Goal: Task Accomplishment & Management: Manage account settings

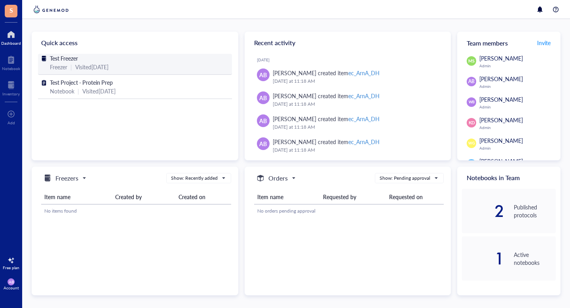
click at [128, 61] on div "Test Freezer" at bounding box center [135, 58] width 170 height 9
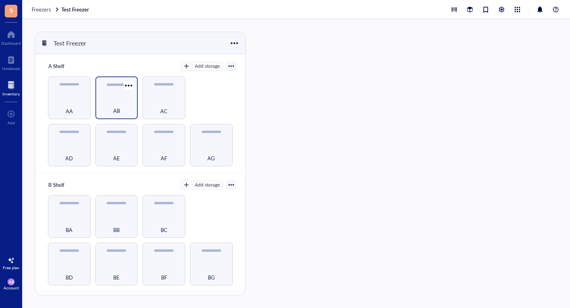
click at [128, 108] on div "AB" at bounding box center [116, 106] width 35 height 17
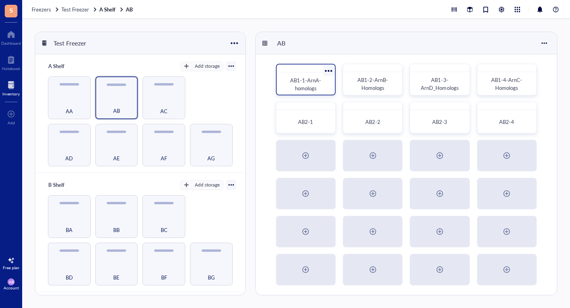
click at [312, 88] on span "AB1-1-ArnA-homologs" at bounding box center [305, 83] width 31 height 15
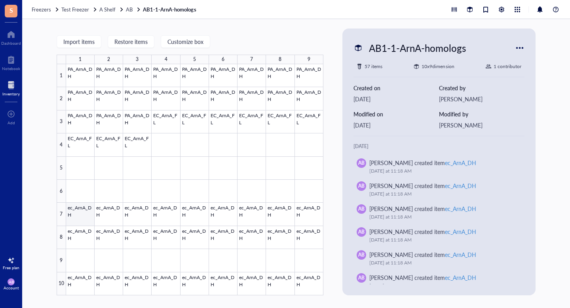
click at [84, 217] on div at bounding box center [194, 179] width 257 height 231
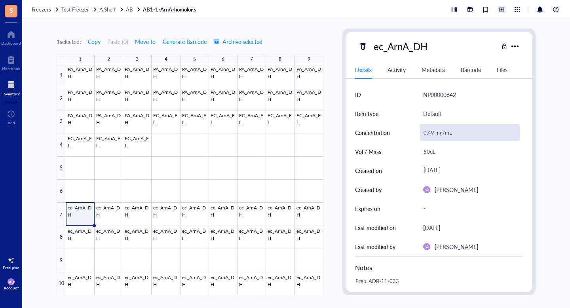
click at [438, 133] on div "0.49 mg/mL" at bounding box center [470, 132] width 100 height 17
click at [430, 129] on input "0.49 mg/mL" at bounding box center [470, 133] width 99 height 16
type input "4.9 mg/mL"
click at [114, 213] on div at bounding box center [194, 179] width 257 height 231
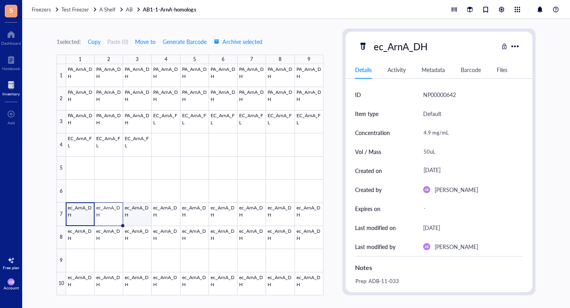
click at [131, 214] on div at bounding box center [194, 179] width 257 height 231
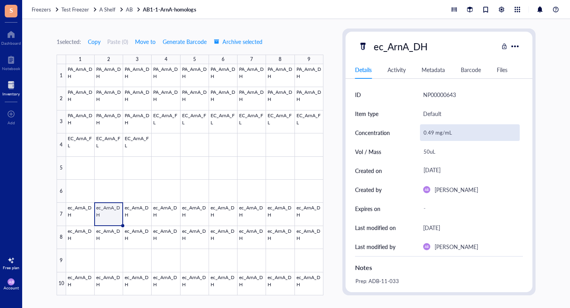
click at [429, 129] on div "0.49 mg/mL" at bounding box center [470, 132] width 100 height 17
click at [434, 134] on input "0.49 mg/mL" at bounding box center [470, 133] width 99 height 16
type input "4.9 mg/mL"
click at [136, 210] on div at bounding box center [194, 179] width 257 height 231
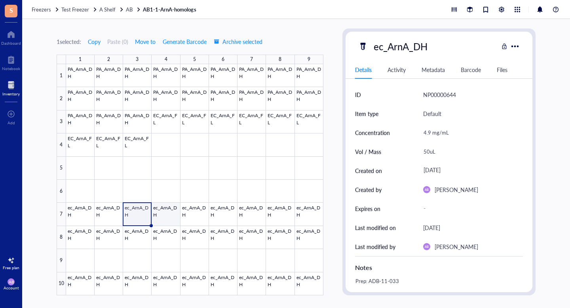
click at [163, 210] on div at bounding box center [194, 179] width 257 height 231
click at [137, 216] on div at bounding box center [194, 179] width 257 height 231
click at [151, 224] on div at bounding box center [194, 179] width 257 height 231
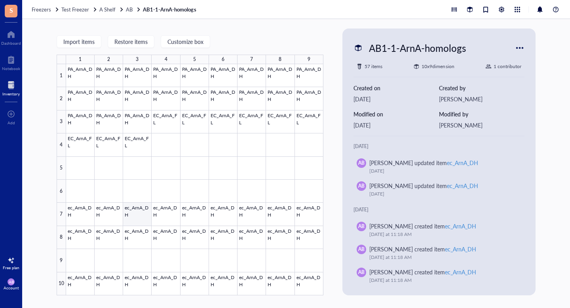
click at [140, 219] on div at bounding box center [194, 179] width 257 height 231
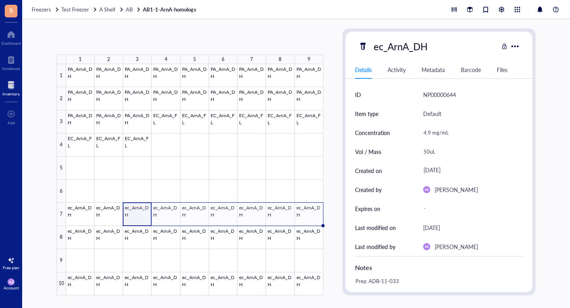
drag, startPoint x: 151, startPoint y: 225, endPoint x: 322, endPoint y: 228, distance: 171.1
click at [0, 0] on div "PA_ArnA_DH PA_ArnA_DH PA_ArnA_DH PA_ArnA_DH PA_ArnA_DH PA_ArnA_DH PA_ArnA_DH PA…" at bounding box center [0, 0] width 0 height 0
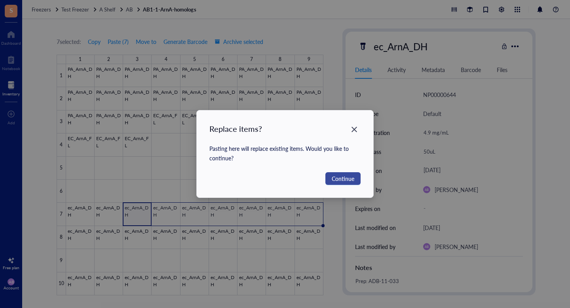
click at [348, 180] on span "Continue" at bounding box center [343, 178] width 23 height 9
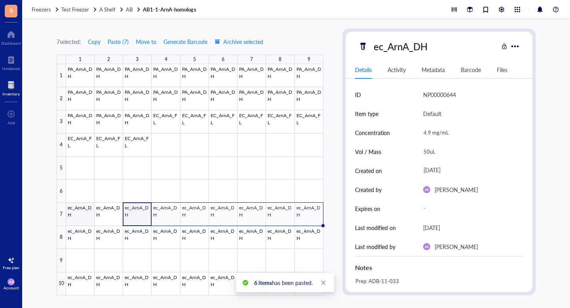
click at [81, 212] on div at bounding box center [194, 179] width 257 height 231
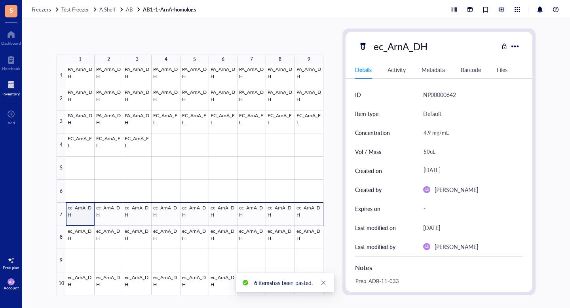
drag, startPoint x: 80, startPoint y: 215, endPoint x: 311, endPoint y: 223, distance: 231.0
click at [311, 223] on div at bounding box center [194, 179] width 257 height 231
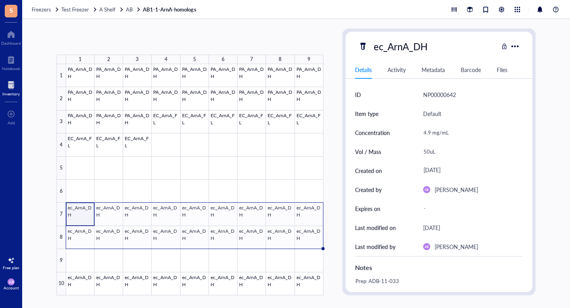
drag, startPoint x: 324, startPoint y: 225, endPoint x: 323, endPoint y: 236, distance: 11.5
click at [0, 0] on div "PA_ArnA_DH PA_ArnA_DH PA_ArnA_DH PA_ArnA_DH PA_ArnA_DH PA_ArnA_DH PA_ArnA_DH PA…" at bounding box center [0, 0] width 0 height 0
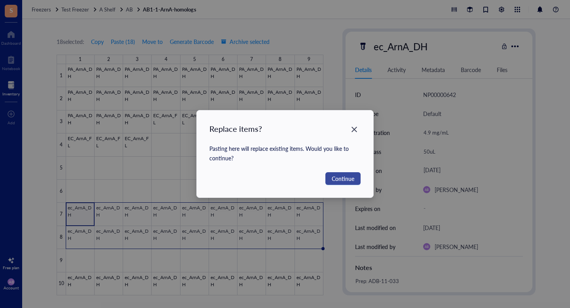
click at [350, 178] on span "Continue" at bounding box center [343, 178] width 23 height 9
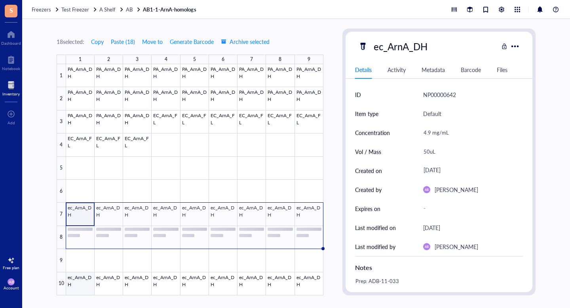
click at [78, 283] on div at bounding box center [194, 179] width 257 height 231
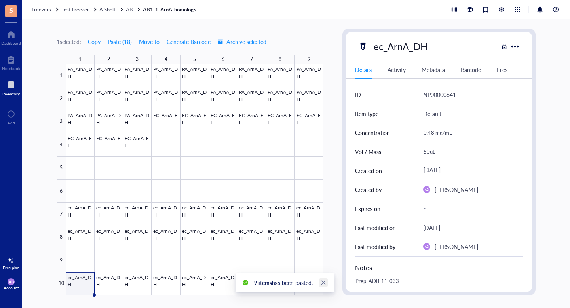
click at [324, 286] on link "Close" at bounding box center [323, 282] width 9 height 9
click at [128, 10] on span "AB" at bounding box center [129, 10] width 7 height 8
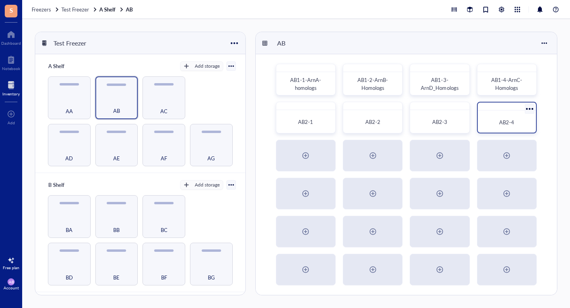
click at [504, 123] on span "AB2-4" at bounding box center [506, 122] width 15 height 8
click at [531, 107] on div at bounding box center [529, 108] width 11 height 11
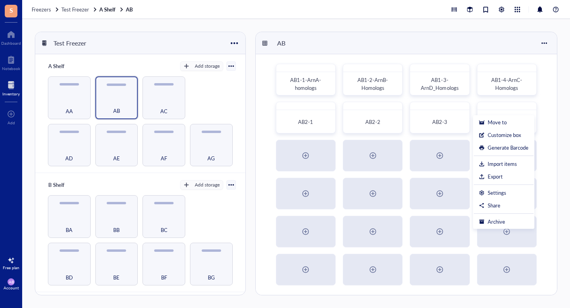
click at [547, 129] on div "AB1-1-ArnA-homologs AB1-2-ArnB-Homologs AB1-3-ArnD_Homologs AB1-4-ArnC-Homologs…" at bounding box center [406, 174] width 301 height 241
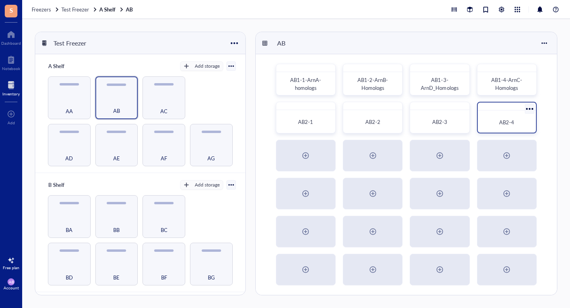
click at [508, 122] on span "AB2-4" at bounding box center [506, 122] width 15 height 8
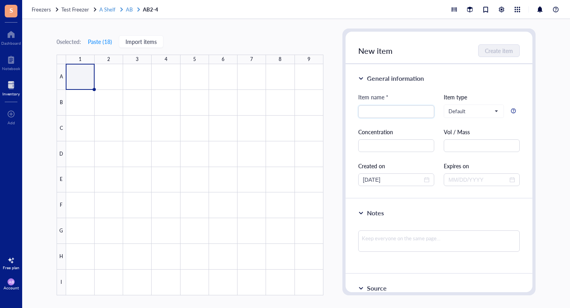
click at [126, 9] on span "AB" at bounding box center [129, 10] width 7 height 8
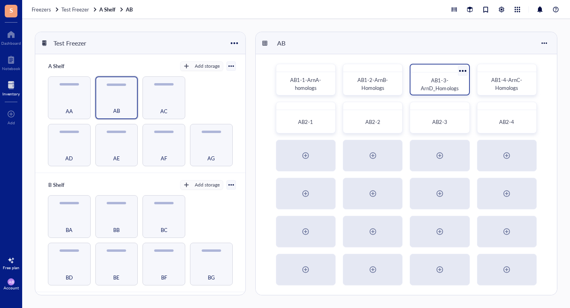
click at [464, 67] on div at bounding box center [462, 70] width 11 height 11
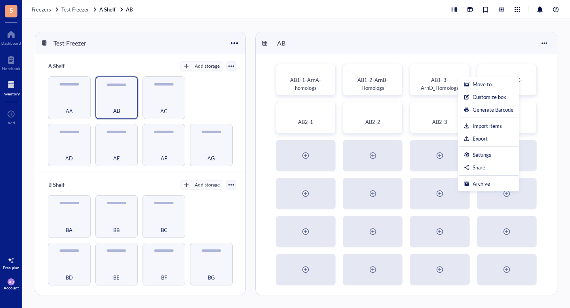
click at [549, 120] on div "AB1-1-ArnA-homologs AB1-2-ArnB-Homologs AB1-3-ArnD_Homologs AB1-4-ArnC-Homologs…" at bounding box center [406, 174] width 301 height 241
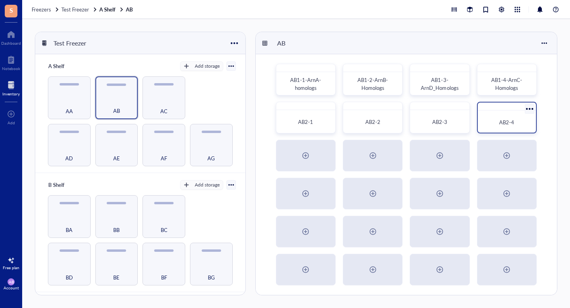
click at [531, 109] on div at bounding box center [529, 108] width 11 height 11
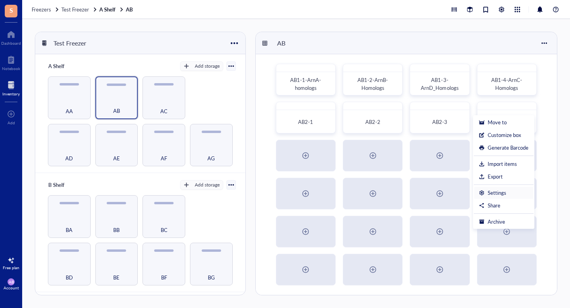
click at [510, 191] on div "Settings" at bounding box center [504, 192] width 50 height 7
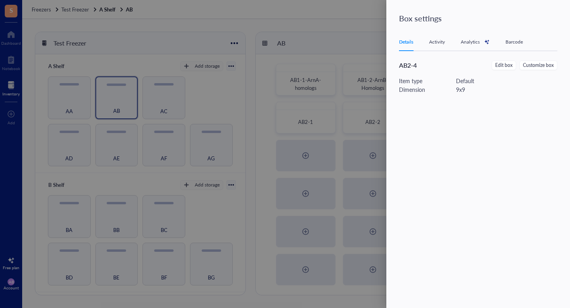
click at [418, 67] on div "AB2-4" at bounding box center [436, 66] width 75 height 10
click at [417, 62] on div "AB2-4" at bounding box center [436, 66] width 75 height 10
click at [501, 67] on span "Edit box" at bounding box center [503, 66] width 17 height 8
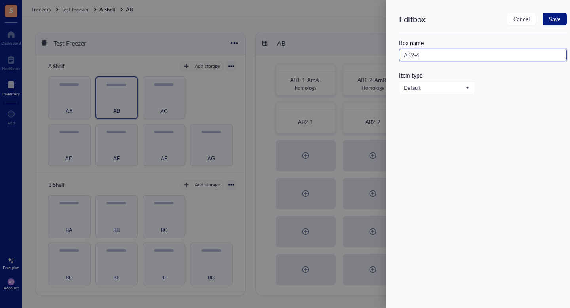
click at [436, 58] on input "AB2-4" at bounding box center [483, 55] width 168 height 13
type input "AB2-4-ArnA-[GEOGRAPHIC_DATA]"
click at [560, 16] on span "Save" at bounding box center [554, 19] width 11 height 6
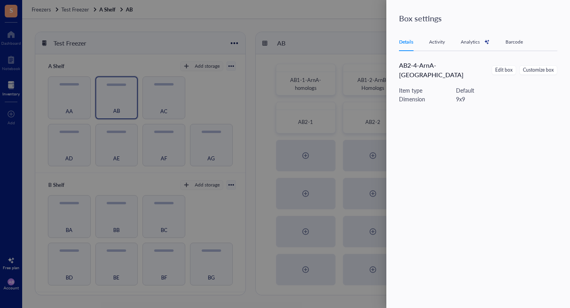
click at [321, 19] on div at bounding box center [285, 154] width 570 height 308
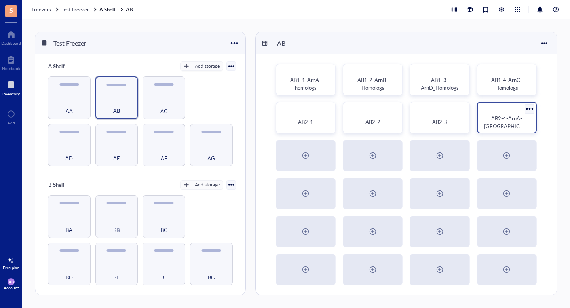
click at [516, 118] on div "AB2-4-ArnA-[GEOGRAPHIC_DATA]" at bounding box center [507, 122] width 52 height 17
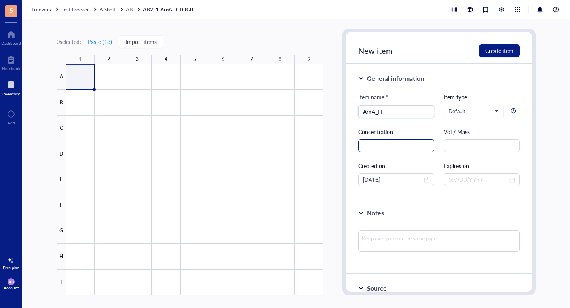
type input "ArnA_FL"
click at [410, 145] on input "text" at bounding box center [396, 145] width 76 height 13
type input "20 mg/mL"
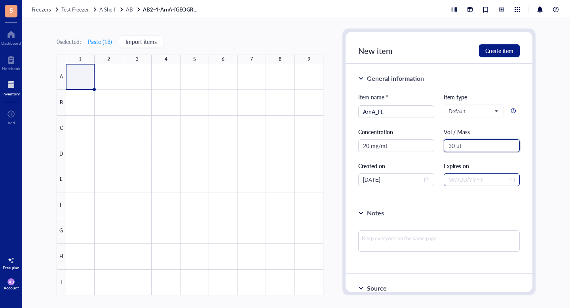
type input "30 uL"
click at [480, 181] on input at bounding box center [478, 179] width 59 height 9
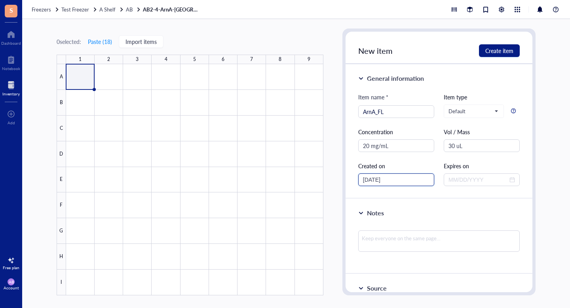
click at [403, 179] on input "[DATE]" at bounding box center [392, 179] width 59 height 9
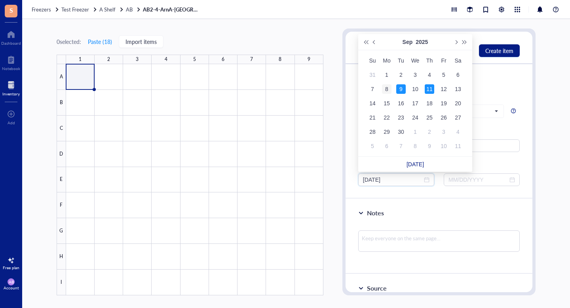
type input "[DATE]"
click at [390, 90] on div "8" at bounding box center [387, 89] width 10 height 10
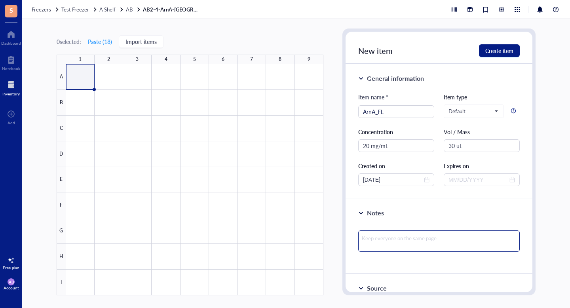
click at [392, 236] on textarea at bounding box center [439, 240] width 162 height 21
type textarea "A"
type textarea "An"
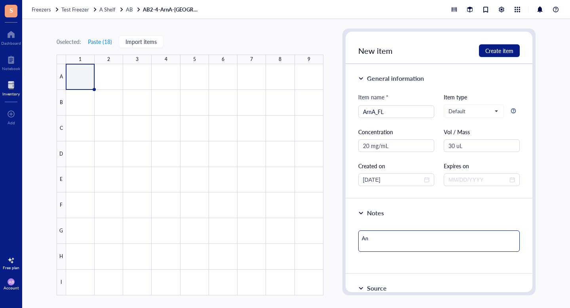
type textarea "Anr"
type textarea "An"
type textarea "A"
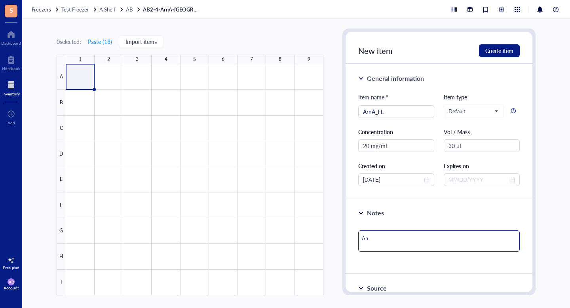
type textarea "A"
type textarea "Ar"
type textarea "Arn"
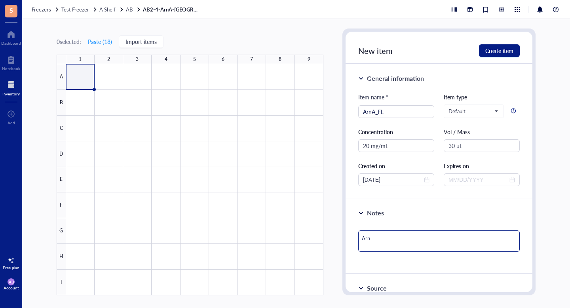
type textarea "ArnA"
type textarea "ArnA+"
type textarea "ArnA"
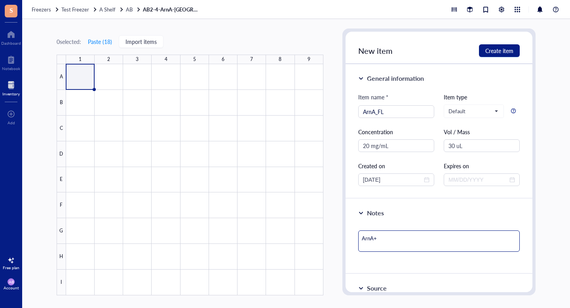
type textarea "ArnA"
type textarea "ArnA_"
type textarea "ArnA_F"
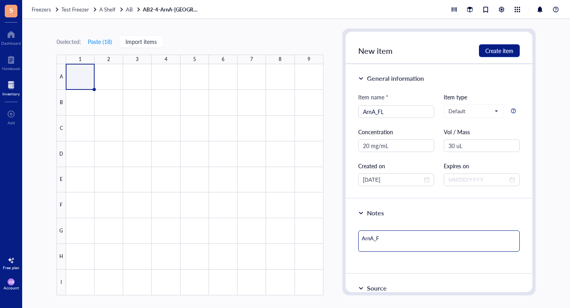
type textarea "ArnA_FL"
type textarea "ArnA_FL,"
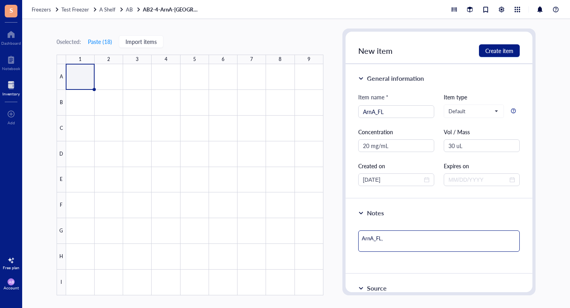
type textarea "ArnA_FL,"
type textarea "ArnA_FL, `"
type textarea "ArnA_FL,"
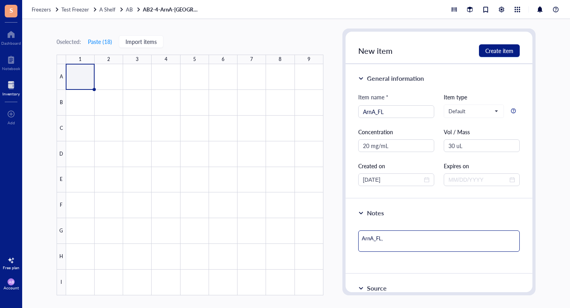
type textarea "ArnA_FL, ~"
type textarea "ArnA_FL, ~2"
type textarea "ArnA_FL, ~20"
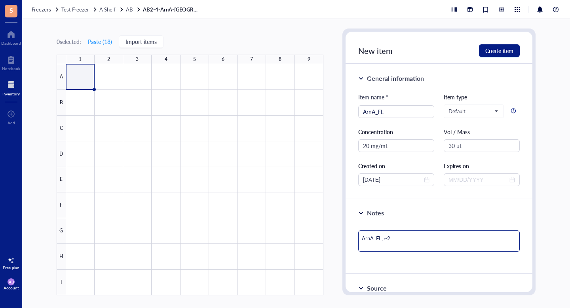
type textarea "ArnA_FL, ~20"
type textarea "ArnA_FL, ~20m"
type textarea "ArnA_FL, ~20mg"
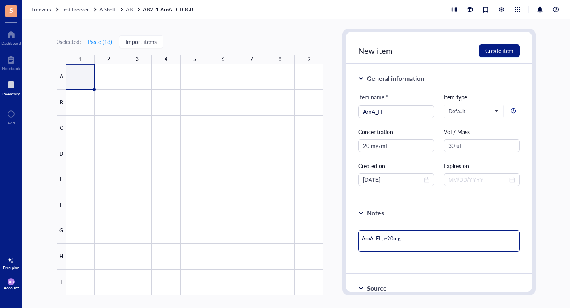
type textarea "ArnA_FL, ~20mg/"
type textarea "ArnA_FL, ~20mg/m"
type textarea "ArnA_FL, ~20mg/mL"
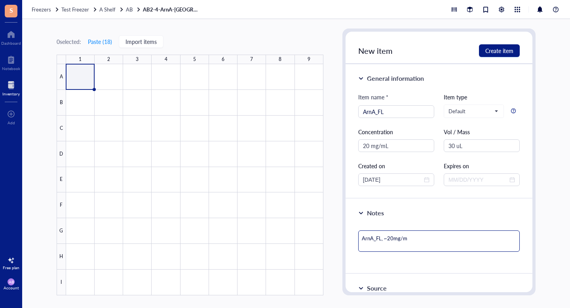
type textarea "ArnA_FL, ~20mg/mL"
type textarea "ArnA_FL, ~20mg/mL,"
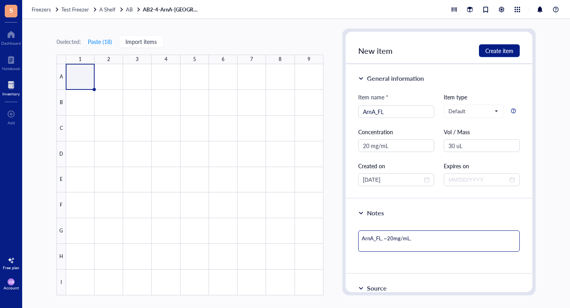
type textarea "ArnA_FL, ~20mg/mL, 3"
type textarea "ArnA_FL, ~20mg/mL, 30"
type textarea "ArnA_FL, ~20mg/mL, 30u"
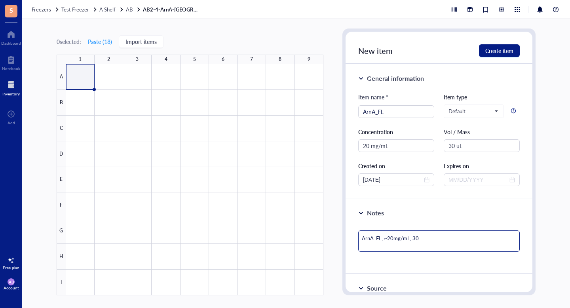
type textarea "ArnA_FL, ~20mg/mL, 30u"
type textarea "ArnA_FL, ~20mg/mL, 30uL"
type textarea "ArnA_FL, ~20mg/mL, 30uL."
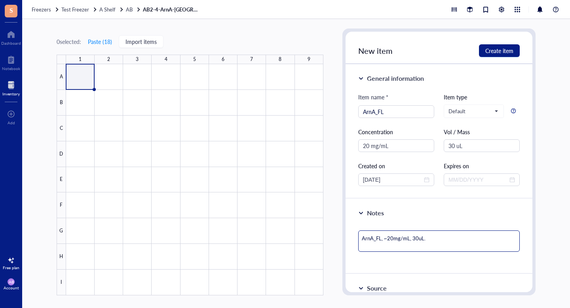
type textarea "ArnA_FL, ~20mg/mL, 30uL."
type textarea "ArnA_FL, ~20mg/mL, 30uL. S"
type textarea "ArnA_FL, ~20mg/mL, 30uL. Se"
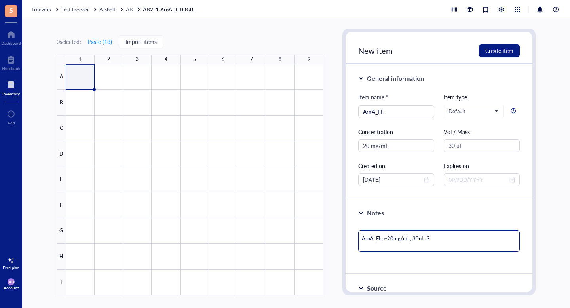
type textarea "ArnA_FL, ~20mg/mL, 30uL. Se"
type textarea "ArnA_FL, ~20mg/mL, 30uL. See"
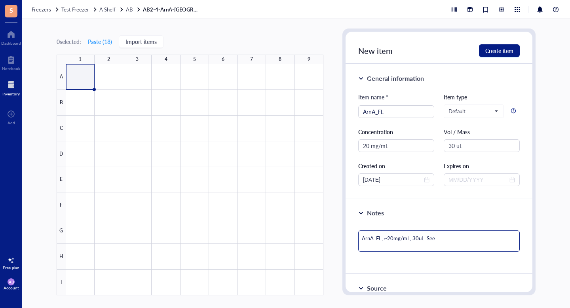
type textarea "ArnA_FL, ~20mg/mL, 30uL. See A"
type textarea "ArnA_FL, ~20mg/mL, 30uL. See AD"
type textarea "ArnA_FL, ~20mg/mL, 30uL. See ADB"
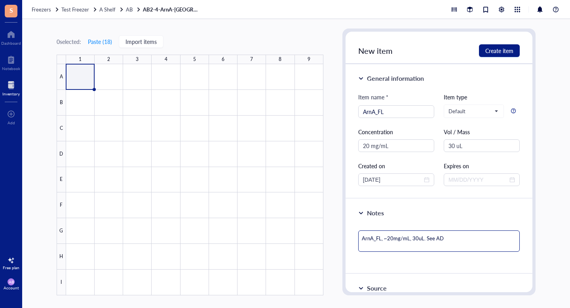
type textarea "ArnA_FL, ~20mg/mL, 30uL. See ADB"
type textarea "ArnA_FL, ~20mg/mL, 30uL. See ADB-"
type textarea "ArnA_FL, ~20mg/mL, 30uL. See ADB-1"
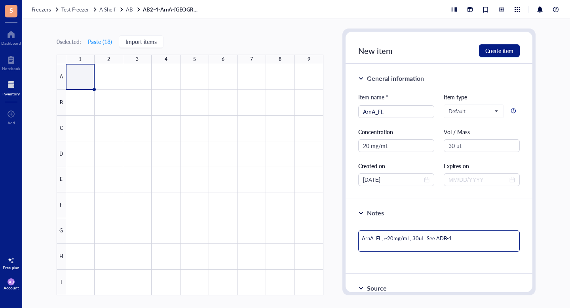
type textarea "ArnA_FL, ~20mg/mL, 30uL. See ADB-1-"
type textarea "ArnA_FL, ~20mg/mL, 30uL. See ADB-1"
type textarea "ArnA_FL, ~20mg/mL, 30uL. See ADB-10"
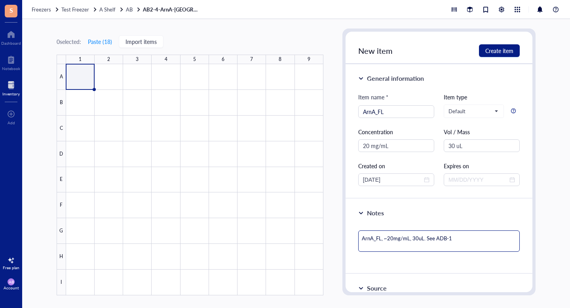
type textarea "ArnA_FL, ~20mg/mL, 30uL. See ADB-10"
type textarea "ArnA_FL, ~20mg/mL, 30uL. See ADB-10-"
type textarea "ArnA_FL, ~20mg/mL, 30uL. See ADB-10-0"
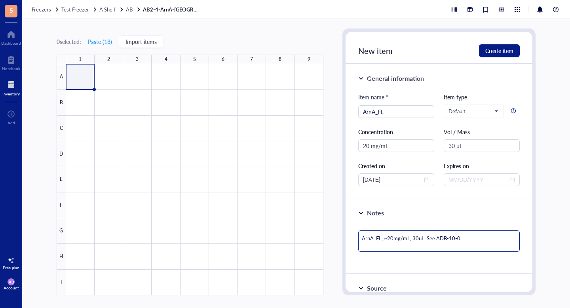
type textarea "ArnA_FL, ~20mg/mL, 30uL. See ADB-10-03"
type textarea "ArnA_FL, ~20mg/mL, 30uL. See ADB-10-039"
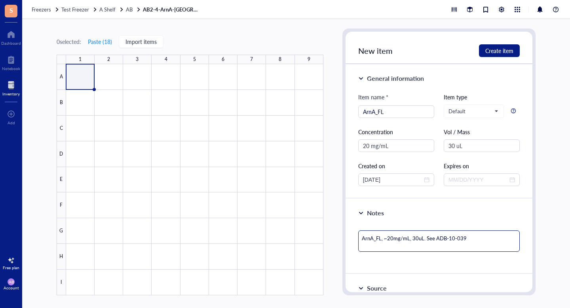
type textarea "ArnA_FL, ~20mg/mL, 30uL. See ADB-10-039"
type textarea "ArnA_FL, ~20mg/mL, 30uL. See ADB-10-039 f"
type textarea "ArnA_FL, ~20mg/mL, 30uL. See ADB-10-039 fo"
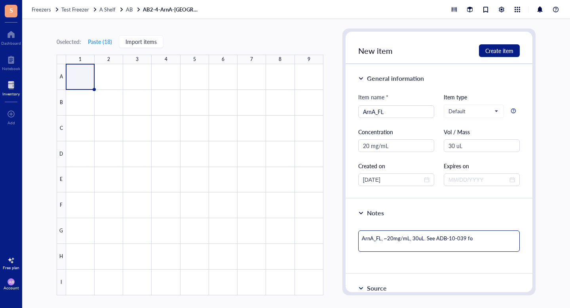
type textarea "ArnA_FL, ~20mg/mL, 30uL. See ADB-10-039 for"
type textarea "ArnA_FL, ~20mg/mL, 30uL. See ADB-10-039 for a"
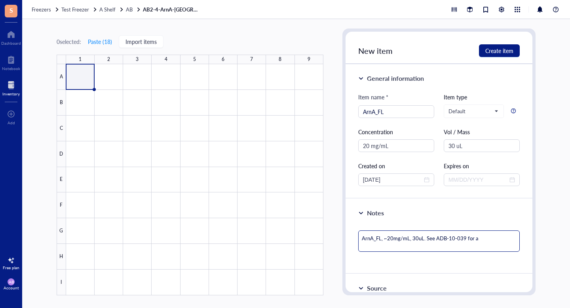
type textarea "ArnA_FL, ~20mg/mL, 30uL. See ADB-10-039 for a"
type textarea "ArnA_FL, ~20mg/mL, 30uL. See ADB-10-039 for a r"
type textarea "ArnA_FL, ~20mg/mL, 30uL. See ADB-10-039 for a re"
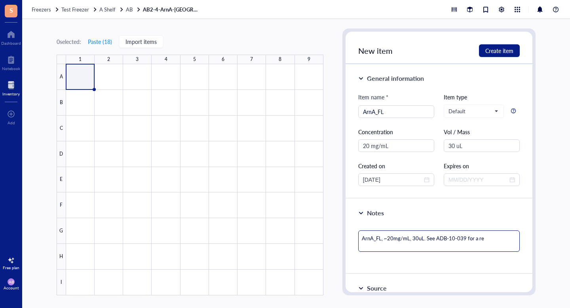
type textarea "ArnA_FL, ~20mg/mL, 30uL. See ADB-10-039 for a ref"
type textarea "ArnA_FL, ~20mg/mL, 30uL. See ADB-10-039 for a refe"
type textarea "ArnA_FL, ~20mg/mL, 30uL. See ADB-10-039 for a refer"
type textarea "ArnA_FL, ~20mg/mL, 30uL. See ADB-10-039 for a refere"
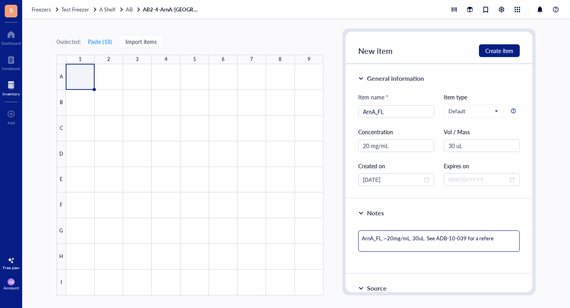
type textarea "ArnA_FL, ~20mg/mL, 30uL. See ADB-10-039 for a referen"
type textarea "ArnA_FL, ~20mg/mL, 30uL. See ADB-10-039 for a referenc"
type textarea "ArnA_FL, ~20mg/mL, 30uL. See ADB-10-039 for a reference"
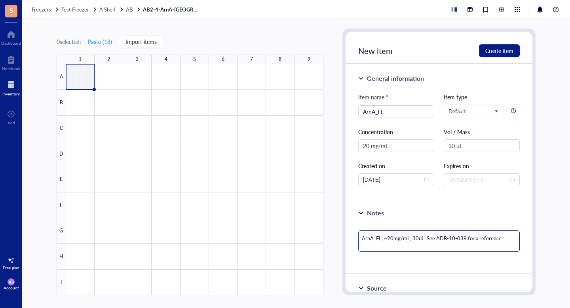
type textarea "ArnA_FL, ~20mg/mL, 30uL. See ADB-10-039 for a reference."
type textarea "ArnA_FL, ~20mg/mL, 30uL. See ADB-10-039 for a reference. T"
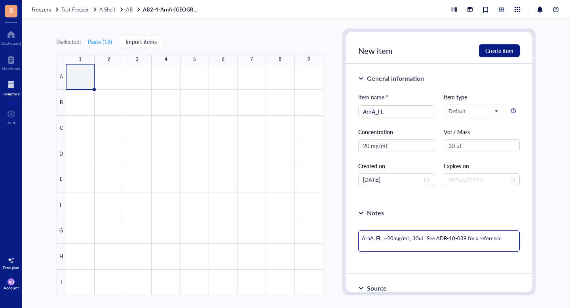
type textarea "ArnA_FL, ~20mg/mL, 30uL. See ADB-10-039 for a reference. T"
type textarea "ArnA_FL, ~20mg/mL, 30uL. See ADB-10-039 for a reference. Th"
type textarea "ArnA_FL, ~20mg/mL, 30uL. See ADB-10-039 for a reference. Thi"
type textarea "ArnA_FL, ~20mg/mL, 30uL. See ADB-10-039 for a reference. This"
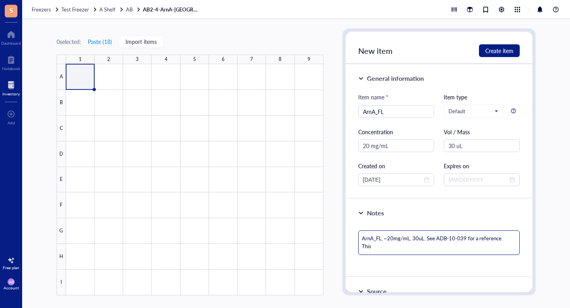
type textarea "ArnA_FL, ~20mg/mL, 30uL. See ADB-10-039 for a reference. This"
type textarea "ArnA_FL, ~20mg/mL, 30uL. See ADB-10-039 for a reference. This b"
type textarea "ArnA_FL, ~20mg/mL, 30uL. See ADB-10-039 for a reference. This ba"
type textarea "ArnA_FL, ~20mg/mL, 30uL. See ADB-10-039 for a reference. This bat"
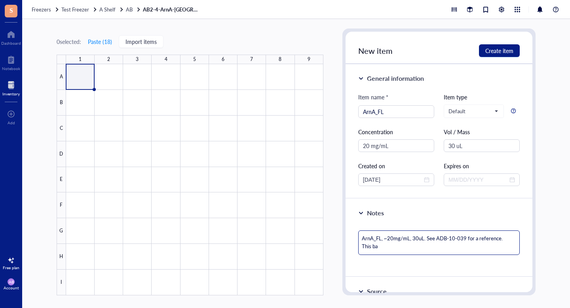
type textarea "ArnA_FL, ~20mg/mL, 30uL. See ADB-10-039 for a reference. This bat"
type textarea "ArnA_FL, ~20mg/mL, 30uL. See ADB-10-039 for a reference. This batc"
type textarea "ArnA_FL, ~20mg/mL, 30uL. See ADB-10-039 for a reference. This batch"
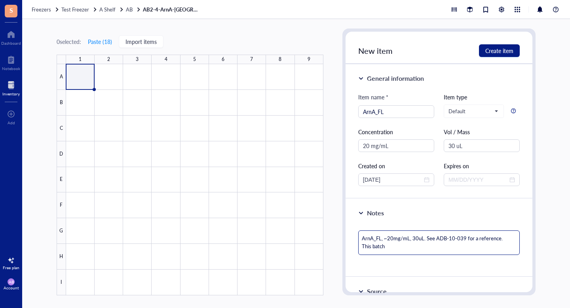
type textarea "ArnA_FL, ~20mg/mL, 30uL. See ADB-10-039 for a reference. This batch w"
type textarea "ArnA_FL, ~20mg/mL, 30uL. See ADB-10-039 for a reference. This batch wa"
type textarea "ArnA_FL, ~20mg/mL, 30uL. See ADB-10-039 for a reference. This batch was"
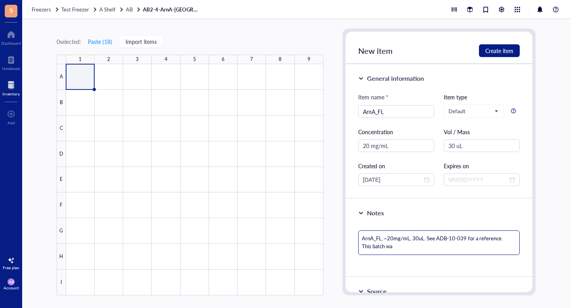
type textarea "ArnA_FL, ~20mg/mL, 30uL. See ADB-10-039 for a reference. This batch was"
type textarea "ArnA_FL, ~20mg/mL, 30uL. See ADB-10-039 for a reference. This batch was p"
type textarea "ArnA_FL, ~20mg/mL, 30uL. See ADB-10-039 for a reference. This batch was pr"
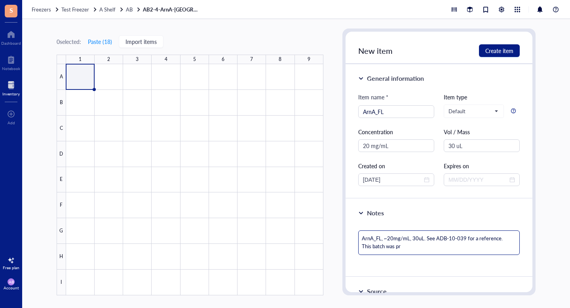
type textarea "ArnA_FL, ~20mg/mL, 30uL. See ADB-10-039 for a reference. This batch was pre"
type textarea "ArnA_FL, ~20mg/mL, 30uL. See ADB-10-039 for a reference. This batch was prep"
type textarea "ArnA_FL, ~20mg/mL, 30uL. See ADB-10-039 for a reference. This batch was prepp"
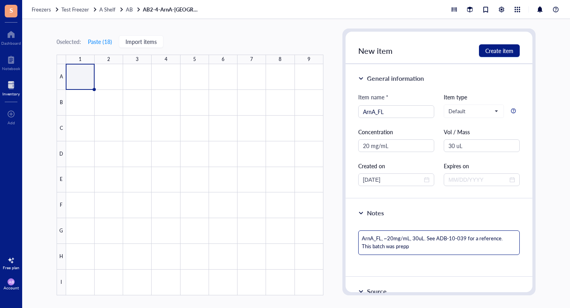
type textarea "ArnA_FL, ~20mg/mL, 30uL. See ADB-10-039 for a reference. This batch was preppe"
type textarea "ArnA_FL, ~20mg/mL, 30uL. See ADB-10-039 for a reference. This batch was prepped"
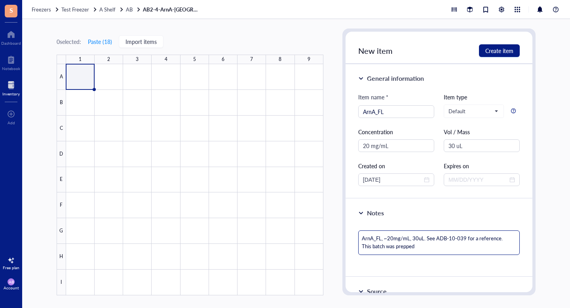
type textarea "ArnA_FL, ~20mg/mL, 30uL. See ADB-10-039 for a reference. This batch was prepped…"
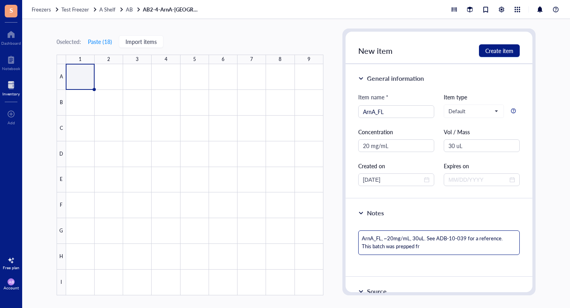
type textarea "ArnA_FL, ~20mg/mL, 30uL. See ADB-10-039 for a reference. This batch was prepped…"
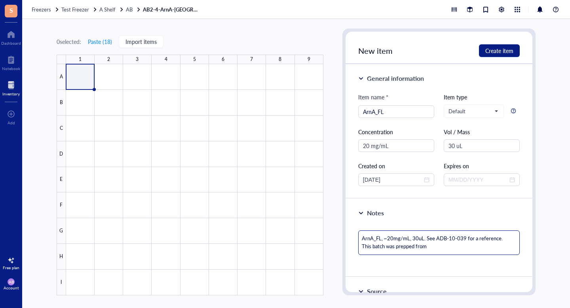
type textarea "ArnA_FL, ~20mg/mL, 30uL. See ADB-10-039 for a reference. This batch was prepped…"
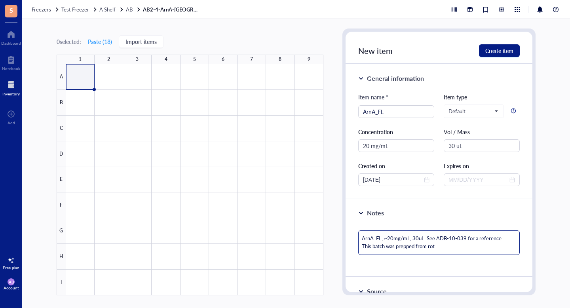
type textarea "ArnA_FL, ~20mg/mL, 30uL. See ADB-10-039 for a reference. This batch was prepped…"
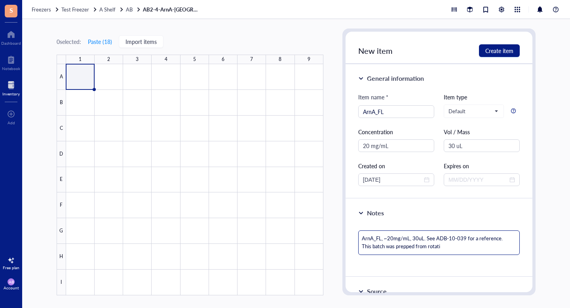
type textarea "ArnA_FL, ~20mg/mL, 30uL. See ADB-10-039 for a reference. This batch was prepped…"
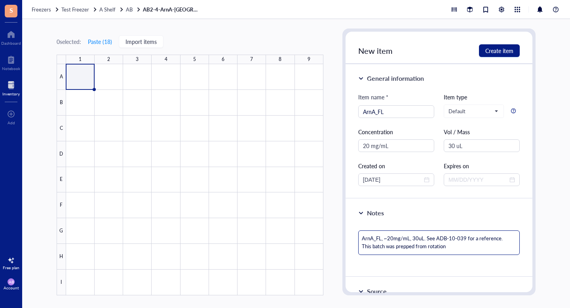
type textarea "ArnA_FL, ~20mg/mL, 30uL. See ADB-10-039 for a reference. This batch was prepped…"
click at [478, 238] on textarea "ArnA_FL, ~20mg/mL, 30uL. See ADB-10-039 for a reference. This batch was prepped…" at bounding box center [439, 242] width 162 height 25
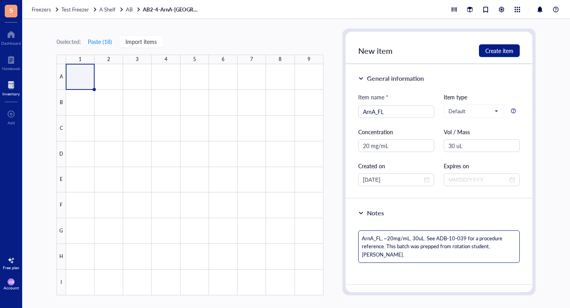
click at [386, 254] on textarea "ArnA_FL, ~20mg/mL, 30uL. See ADB-10-039 for a procedure reference. This batch w…" at bounding box center [439, 246] width 162 height 32
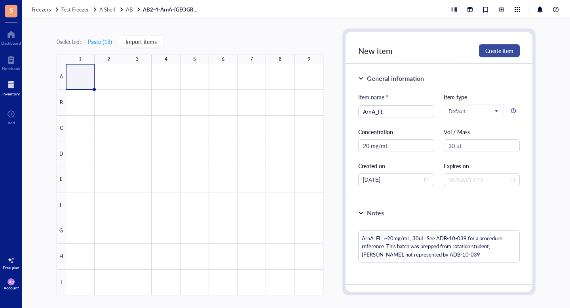
click at [503, 50] on span "Create item" at bounding box center [500, 51] width 28 height 6
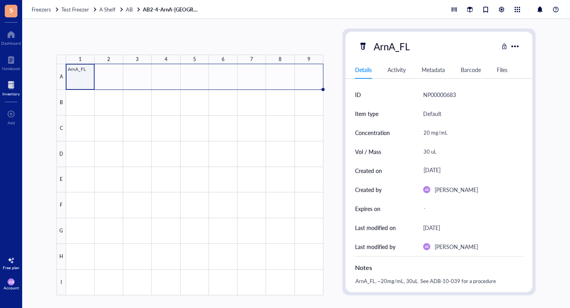
drag, startPoint x: 93, startPoint y: 88, endPoint x: 303, endPoint y: 107, distance: 210.3
click at [0, 0] on div "ArnA_FL" at bounding box center [0, 0] width 0 height 0
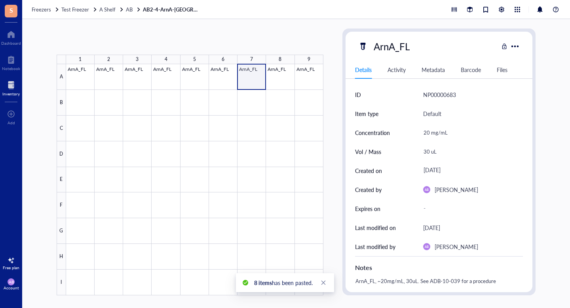
click at [253, 78] on div at bounding box center [194, 179] width 257 height 231
drag, startPoint x: 255, startPoint y: 77, endPoint x: 304, endPoint y: 76, distance: 49.5
click at [306, 77] on div at bounding box center [194, 179] width 257 height 231
drag, startPoint x: 324, startPoint y: 89, endPoint x: 322, endPoint y: 114, distance: 24.6
click at [0, 0] on div "ArnA_FL ArnA_FL ArnA_FL ArnA_FL ArnA_FL ArnA_FL ArnA_FL ArnA_FL ArnA_FL" at bounding box center [0, 0] width 0 height 0
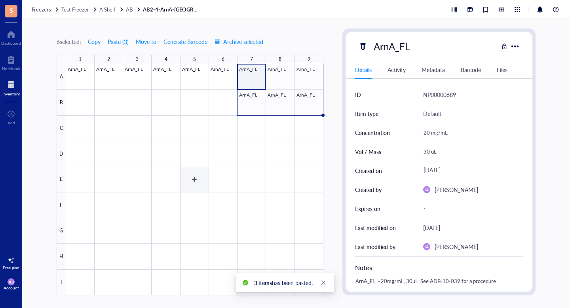
click at [201, 171] on div at bounding box center [194, 179] width 257 height 231
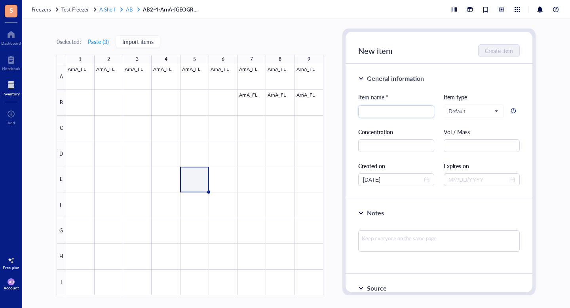
click at [131, 9] on span "AB" at bounding box center [129, 10] width 7 height 8
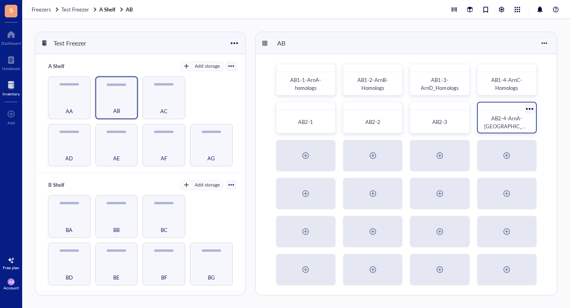
click at [508, 119] on span "AB2-4-ArnA-[GEOGRAPHIC_DATA]" at bounding box center [507, 125] width 46 height 23
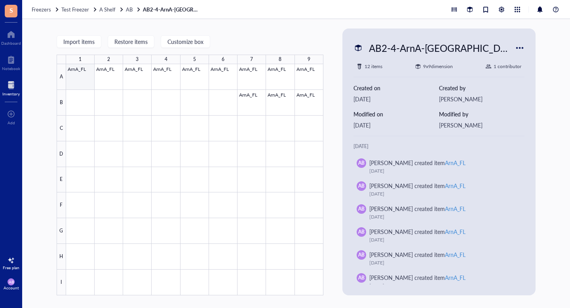
click at [86, 75] on div at bounding box center [194, 179] width 257 height 231
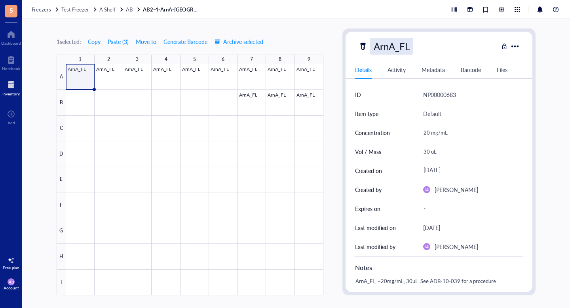
click at [375, 47] on div "ArnA_FL" at bounding box center [391, 46] width 43 height 17
click at [375, 47] on input "ArnA_FL" at bounding box center [396, 46] width 50 height 16
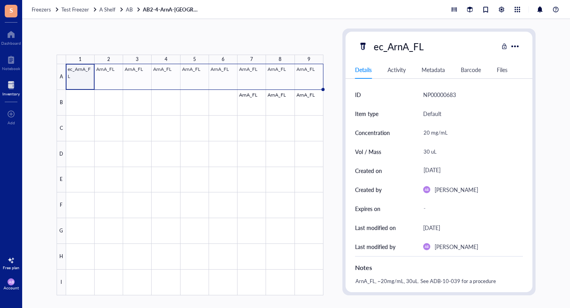
drag, startPoint x: 94, startPoint y: 88, endPoint x: 318, endPoint y: 89, distance: 223.7
click at [0, 0] on div "ec_ArnA_FL ArnA_FL ArnA_FL ArnA_FL ArnA_FL ArnA_FL ArnA_FL ArnA_FL ArnA_FL ArnA…" at bounding box center [0, 0] width 0 height 0
click at [96, 121] on div at bounding box center [194, 179] width 257 height 231
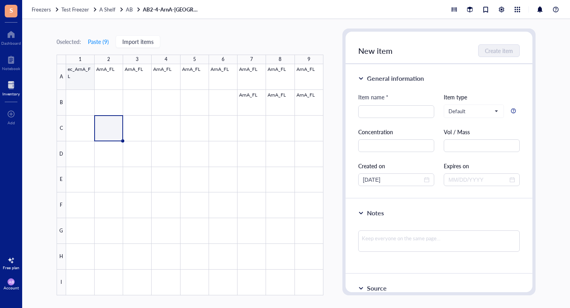
click at [86, 80] on div at bounding box center [194, 179] width 257 height 231
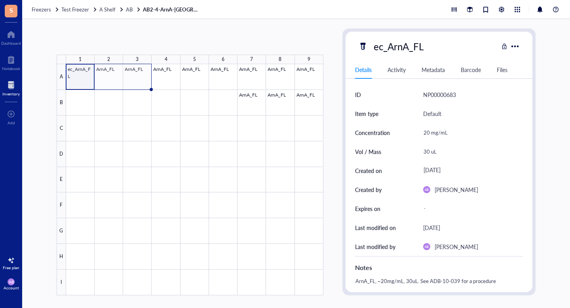
drag, startPoint x: 95, startPoint y: 89, endPoint x: 121, endPoint y: 87, distance: 26.2
click at [0, 0] on div "ec_ArnA_FL ArnA_FL ArnA_FL ArnA_FL ArnA_FL ArnA_FL ArnA_FL ArnA_FL ArnA_FL ArnA…" at bounding box center [0, 0] width 0 height 0
click at [98, 41] on span "Copy" at bounding box center [94, 41] width 13 height 6
click at [130, 134] on div at bounding box center [194, 179] width 257 height 231
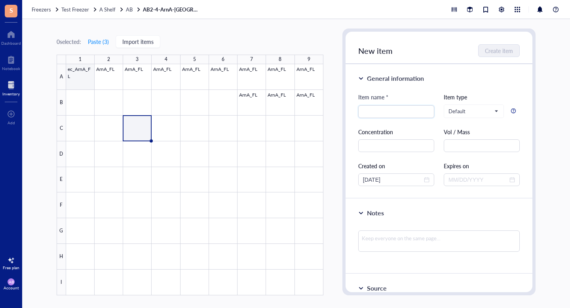
click at [78, 78] on div at bounding box center [194, 179] width 257 height 231
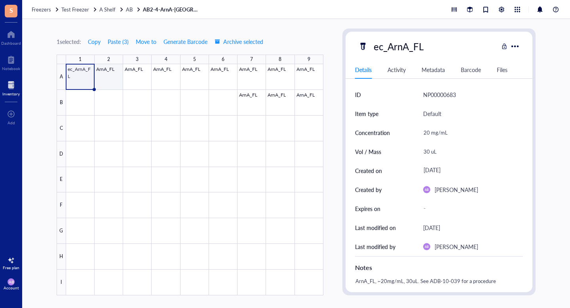
click at [108, 78] on div at bounding box center [194, 179] width 257 height 231
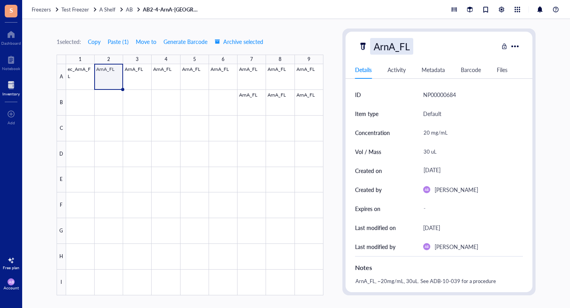
click at [377, 47] on div "ArnA_FL" at bounding box center [391, 46] width 43 height 17
click at [374, 47] on input "ArnA_FL" at bounding box center [396, 46] width 50 height 16
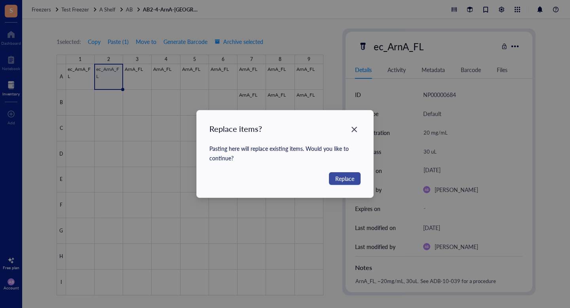
click at [352, 174] on span "Replace" at bounding box center [344, 178] width 19 height 9
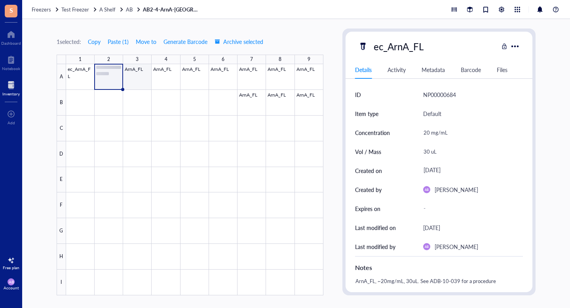
click at [139, 76] on div at bounding box center [194, 179] width 257 height 231
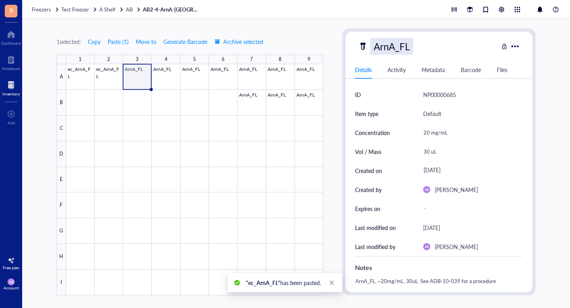
click at [374, 44] on div "ArnA_FL" at bounding box center [391, 46] width 43 height 17
click at [375, 46] on input "ArnA_FL" at bounding box center [396, 46] width 50 height 16
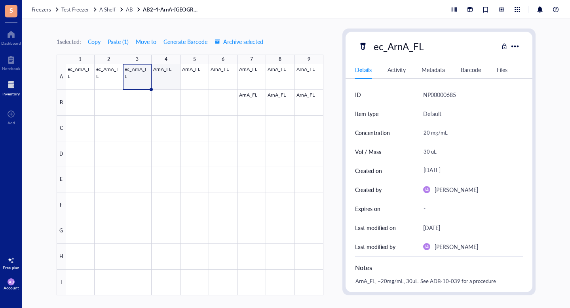
click at [162, 73] on div at bounding box center [194, 179] width 257 height 231
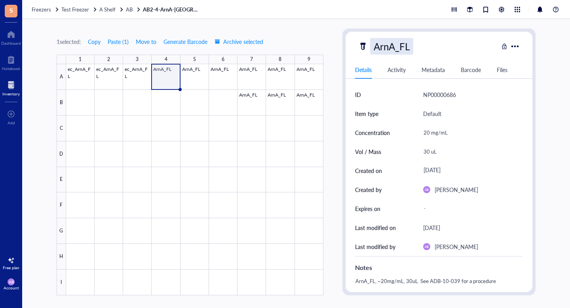
click at [376, 48] on div "ArnA_FL" at bounding box center [391, 46] width 43 height 17
click at [376, 48] on input "ArnA_FL" at bounding box center [396, 46] width 50 height 16
click at [188, 76] on div at bounding box center [194, 179] width 257 height 231
click at [380, 48] on div "ArnA_FL" at bounding box center [391, 46] width 43 height 17
click at [374, 47] on input "ArnA_FL" at bounding box center [396, 46] width 50 height 16
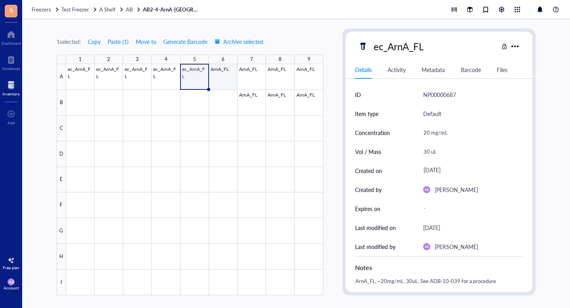
click at [227, 80] on div at bounding box center [194, 179] width 257 height 231
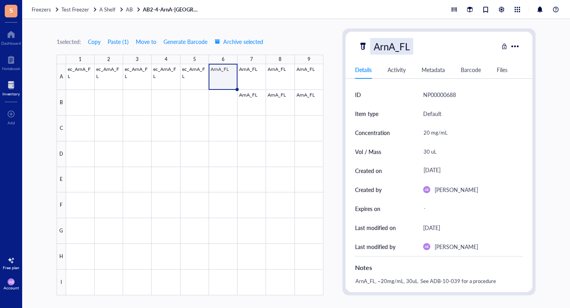
click at [379, 49] on div "ArnA_FL" at bounding box center [391, 46] width 43 height 17
click at [374, 49] on input "ArnA_FL" at bounding box center [396, 46] width 50 height 16
click at [254, 79] on div at bounding box center [194, 179] width 257 height 231
click at [377, 48] on div "ArnA_FL" at bounding box center [391, 46] width 43 height 17
click at [375, 48] on input "ArnA_FL" at bounding box center [396, 46] width 50 height 16
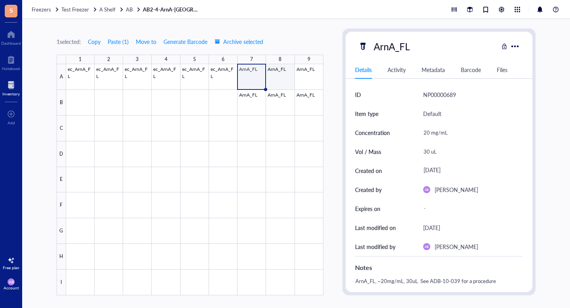
click at [271, 79] on div at bounding box center [194, 179] width 257 height 231
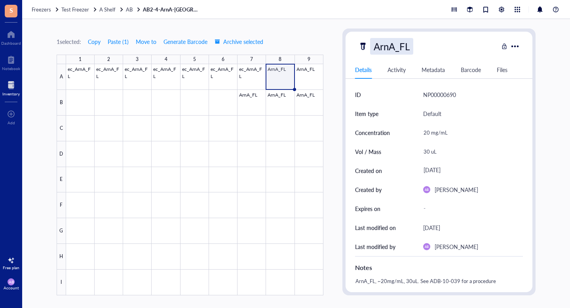
click at [374, 46] on div "ArnA_FL" at bounding box center [391, 46] width 43 height 17
click at [375, 46] on input "ArnA_FL" at bounding box center [396, 46] width 50 height 16
click at [309, 76] on div at bounding box center [194, 179] width 257 height 231
click at [379, 49] on div "ArnA_FL" at bounding box center [391, 46] width 43 height 17
click at [375, 49] on input "ArnA_FL" at bounding box center [396, 46] width 50 height 16
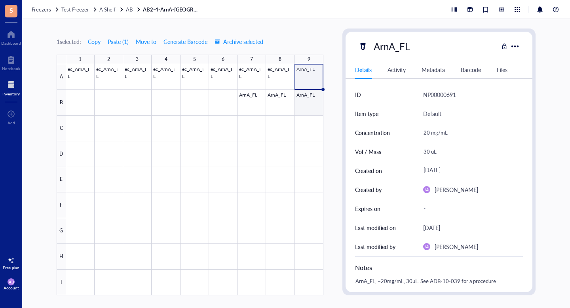
click at [303, 110] on div at bounding box center [194, 179] width 257 height 231
click at [377, 48] on div "ArnA_FL" at bounding box center [391, 46] width 43 height 17
click at [377, 48] on input "ArnA_FL" at bounding box center [396, 46] width 50 height 16
click at [314, 161] on div at bounding box center [194, 179] width 257 height 231
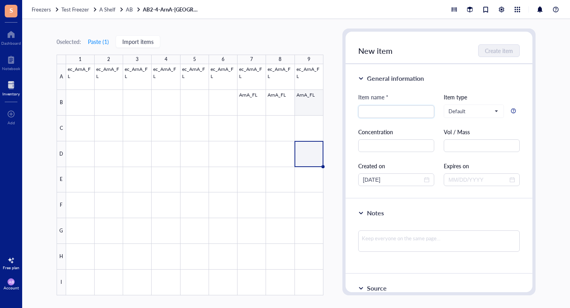
click at [309, 101] on div at bounding box center [194, 179] width 257 height 231
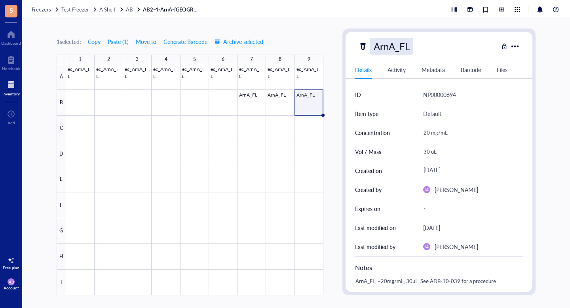
click at [378, 46] on div "ArnA_FL" at bounding box center [391, 46] width 43 height 17
click at [377, 47] on input "ArnA_FL" at bounding box center [396, 46] width 50 height 16
click at [283, 97] on div at bounding box center [194, 179] width 257 height 231
click at [375, 48] on div "ec_ArnA_FL" at bounding box center [398, 46] width 57 height 17
click at [376, 47] on input "ArnA_FL" at bounding box center [396, 46] width 50 height 16
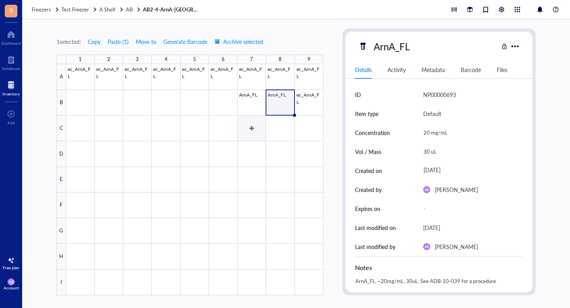
click at [248, 100] on div at bounding box center [194, 179] width 257 height 231
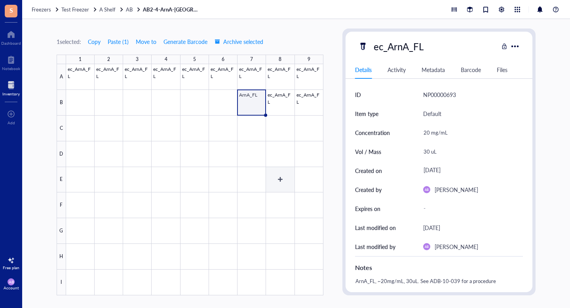
click at [268, 172] on div at bounding box center [194, 179] width 257 height 231
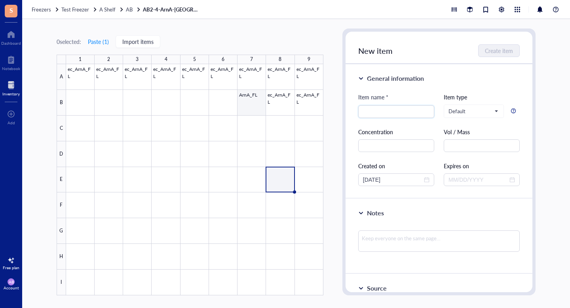
click at [254, 105] on div at bounding box center [194, 179] width 257 height 231
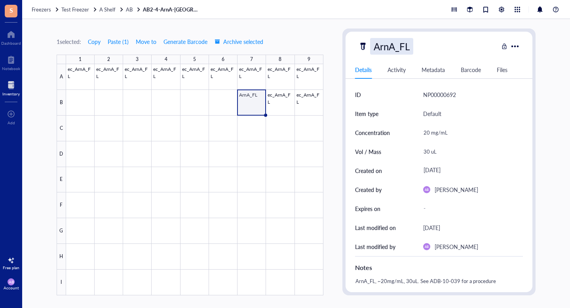
click at [374, 48] on div "ArnA_FL" at bounding box center [391, 46] width 43 height 17
click at [376, 48] on input "ArnA_FL" at bounding box center [396, 46] width 50 height 16
